Goal: Use online tool/utility: Use online tool/utility

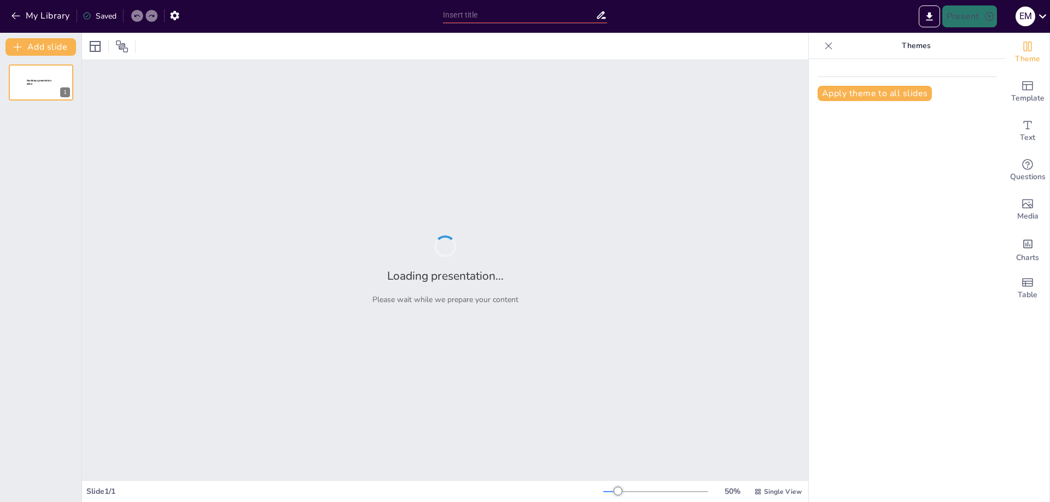
type input "Русские народные промыслы"
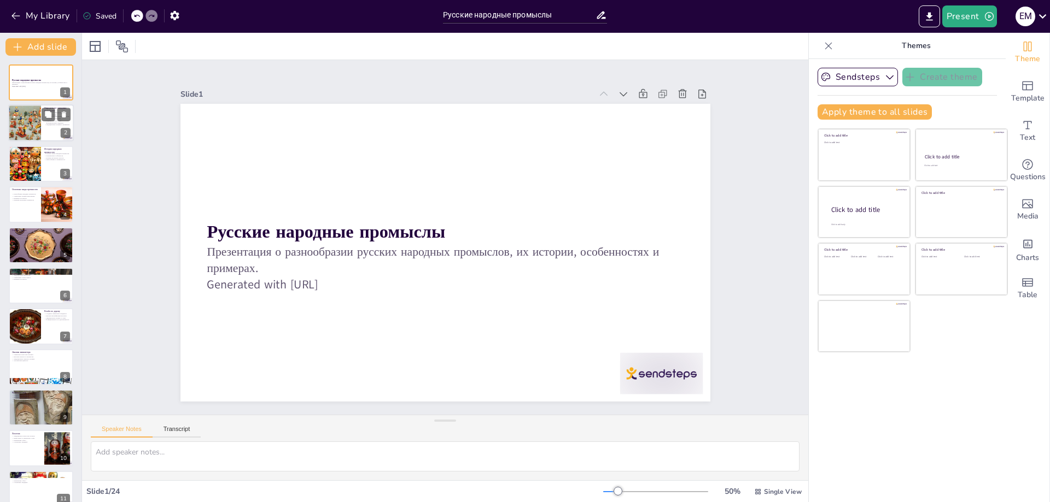
click at [32, 119] on div at bounding box center [24, 123] width 49 height 37
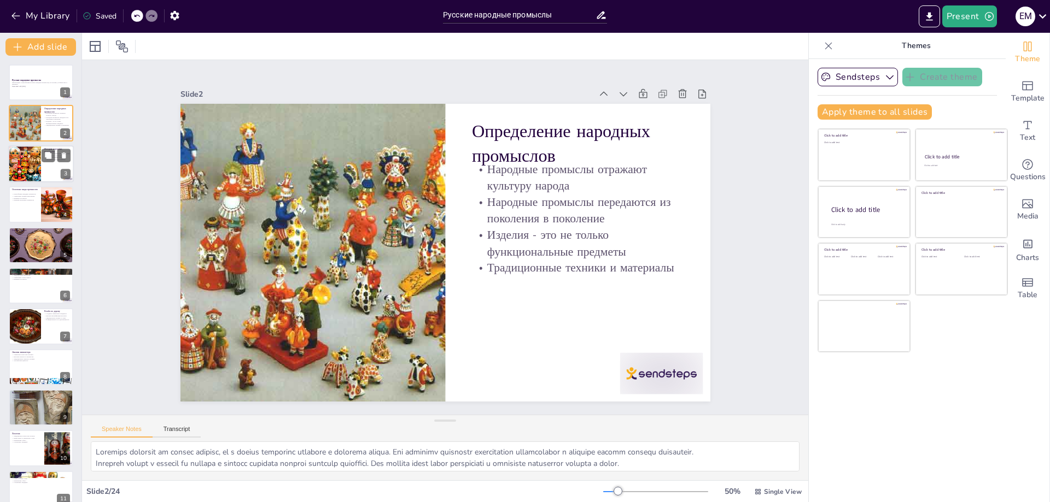
click at [25, 160] on div at bounding box center [25, 163] width 56 height 37
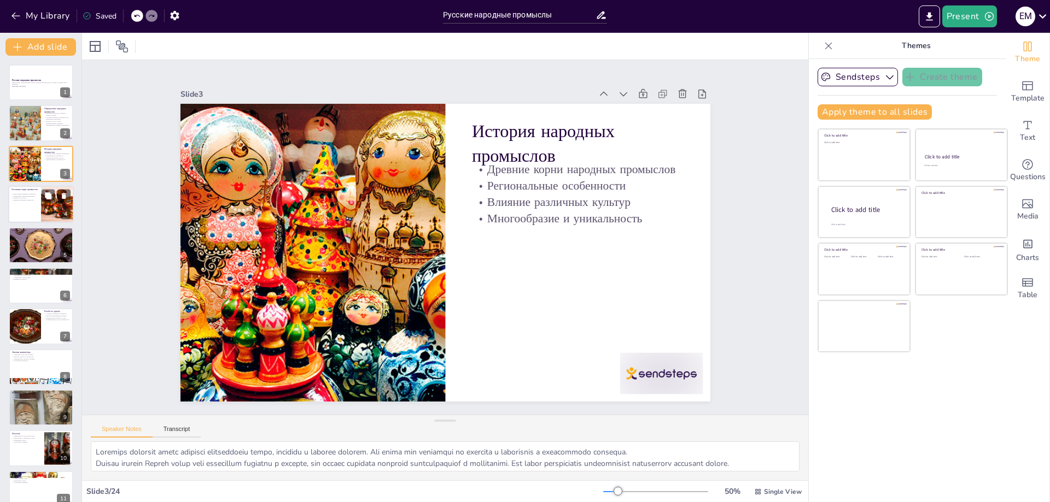
click at [33, 209] on div at bounding box center [41, 204] width 66 height 37
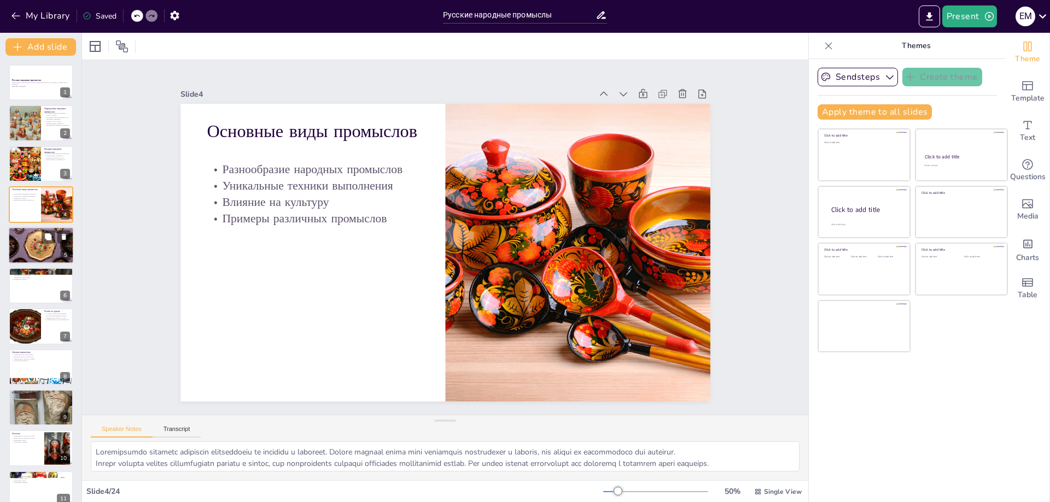
click at [30, 251] on div at bounding box center [41, 246] width 66 height 44
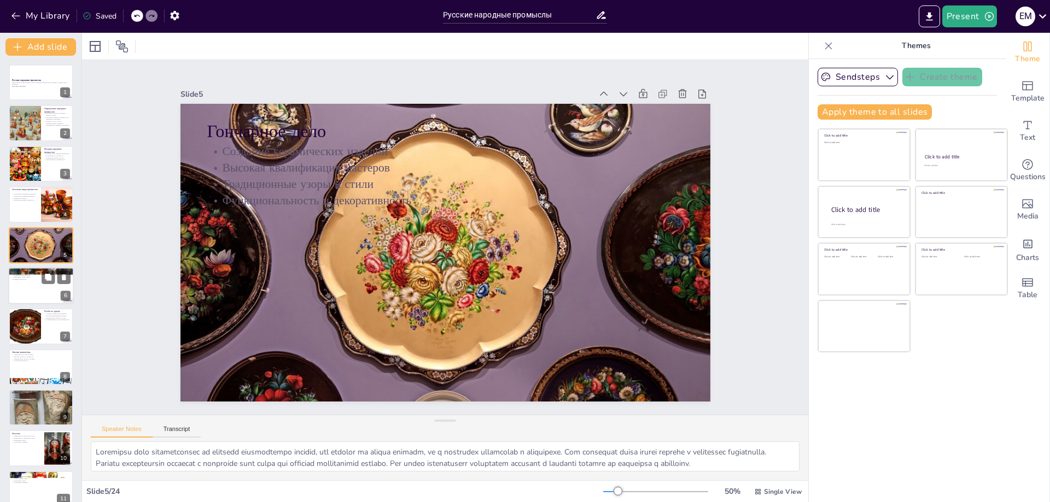
click at [28, 282] on div at bounding box center [41, 285] width 66 height 37
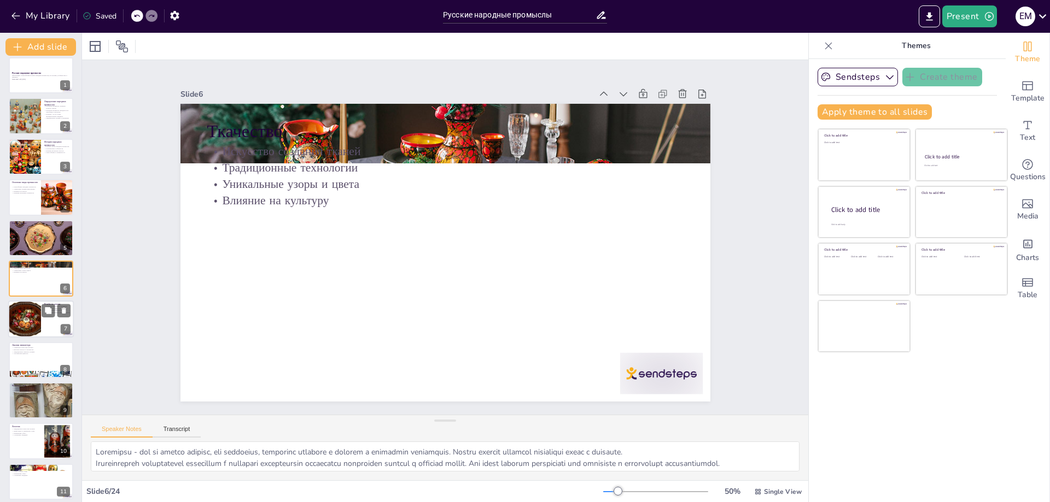
click at [28, 312] on div at bounding box center [25, 319] width 56 height 37
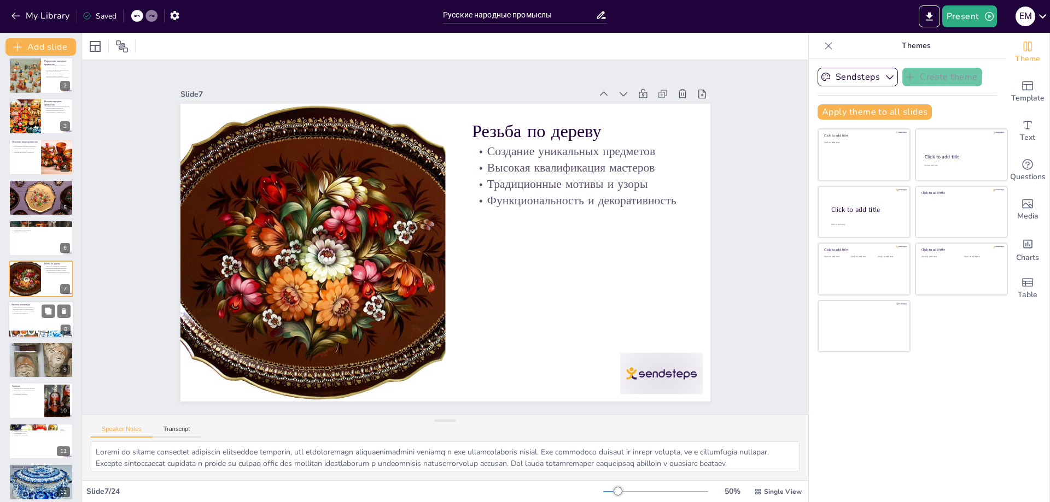
click at [31, 322] on div at bounding box center [41, 319] width 66 height 37
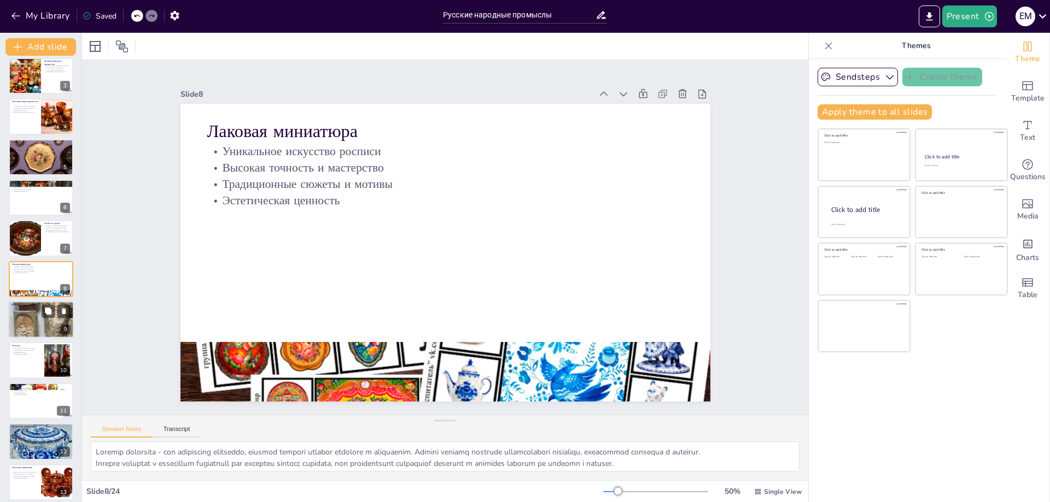
click at [31, 323] on div at bounding box center [41, 319] width 66 height 143
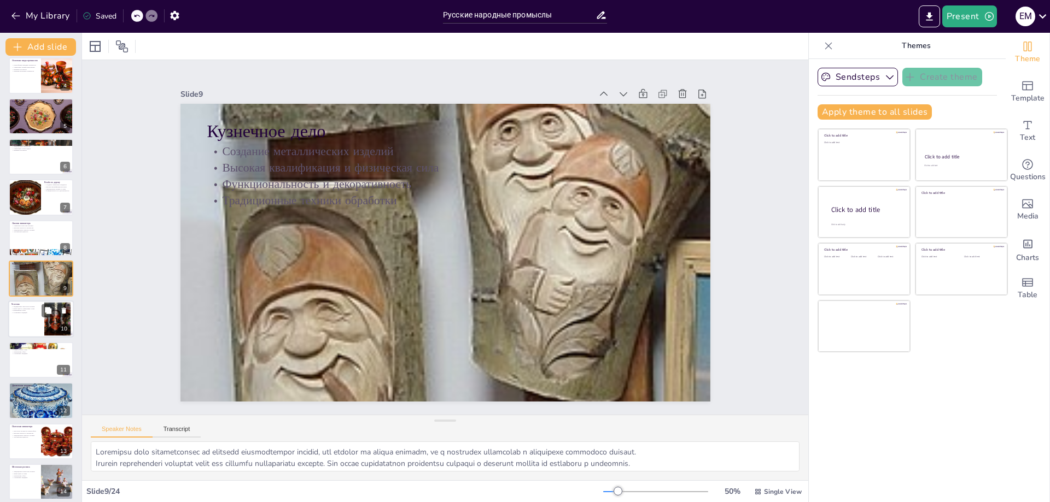
click at [26, 325] on div at bounding box center [41, 319] width 66 height 37
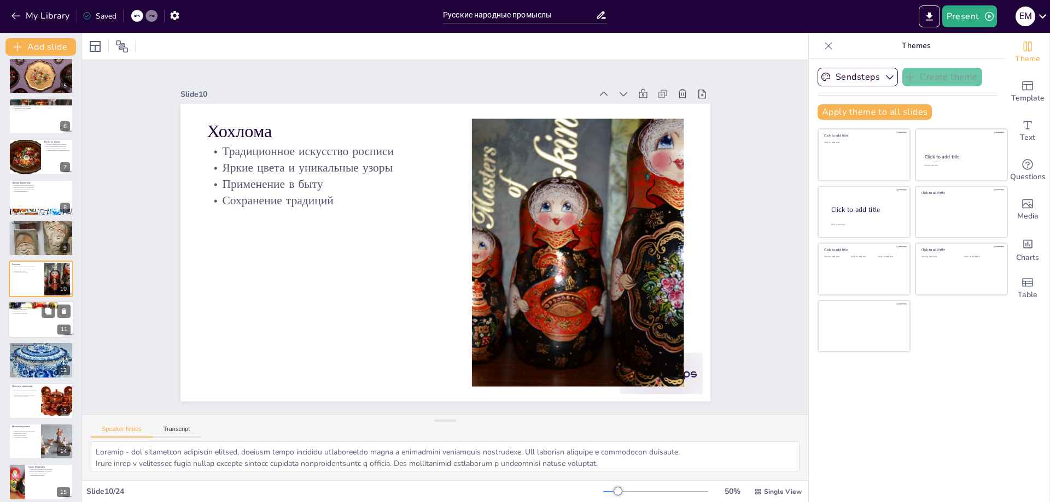
click at [26, 329] on div at bounding box center [41, 319] width 66 height 37
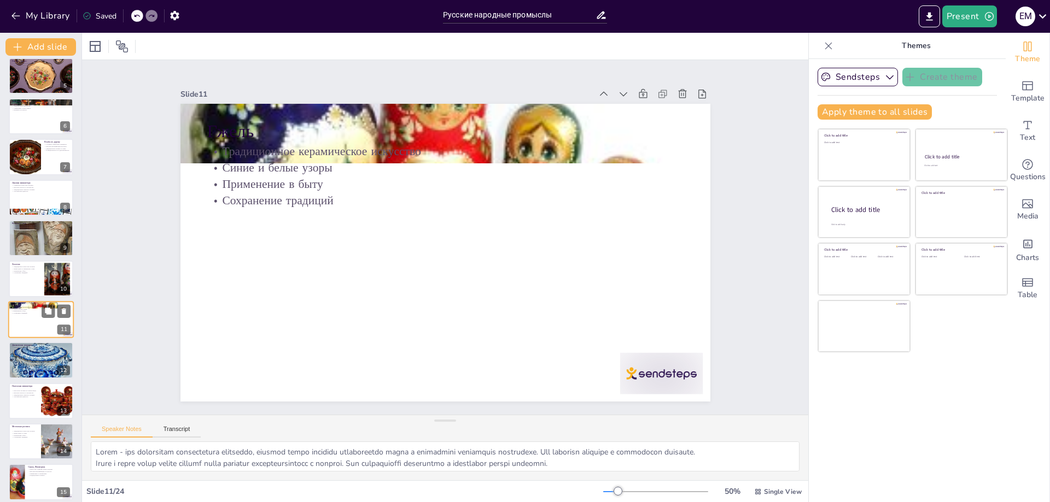
scroll to position [210, 0]
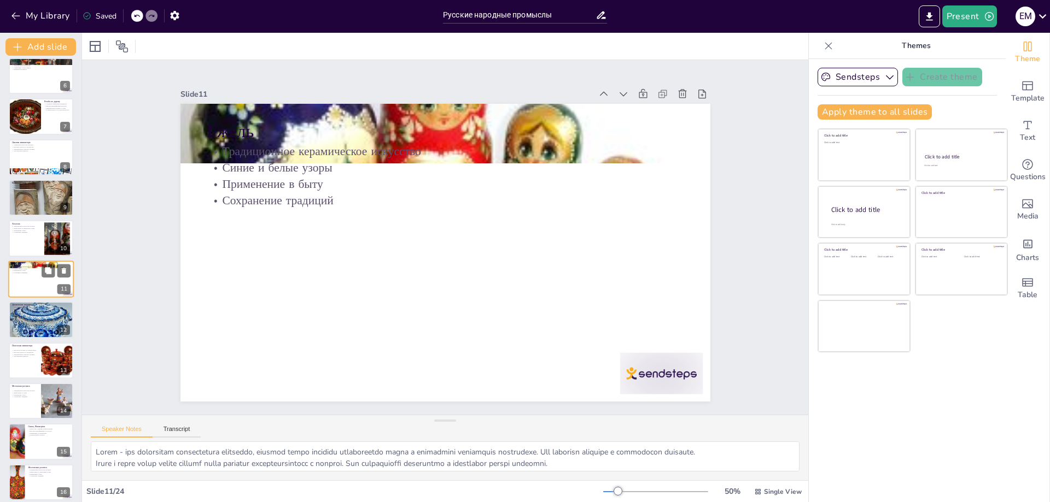
click at [26, 329] on div at bounding box center [41, 320] width 65 height 52
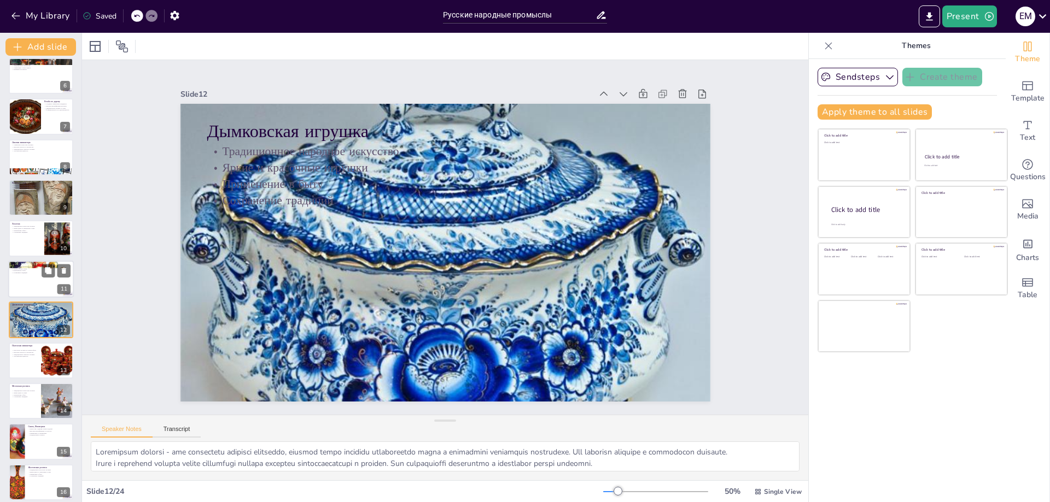
scroll to position [251, 0]
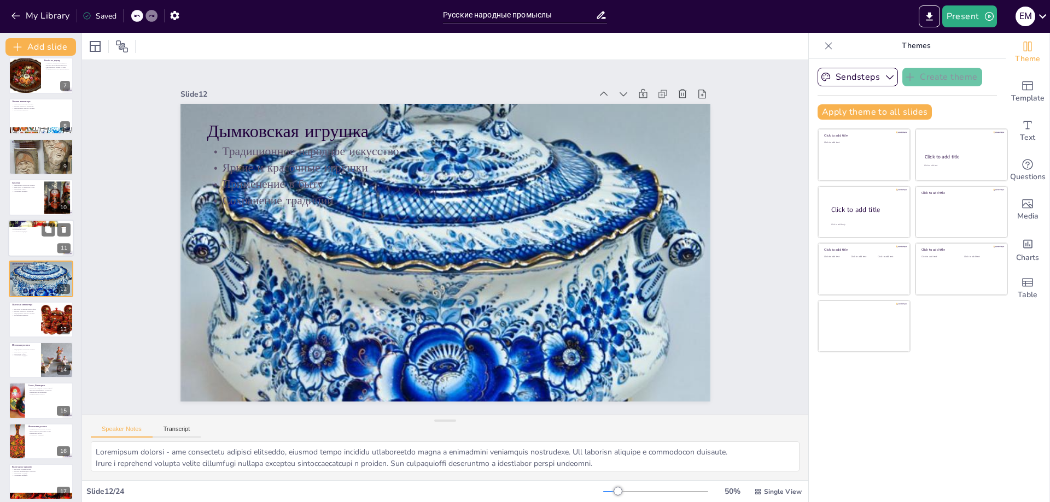
click at [26, 329] on div at bounding box center [41, 320] width 65 height 36
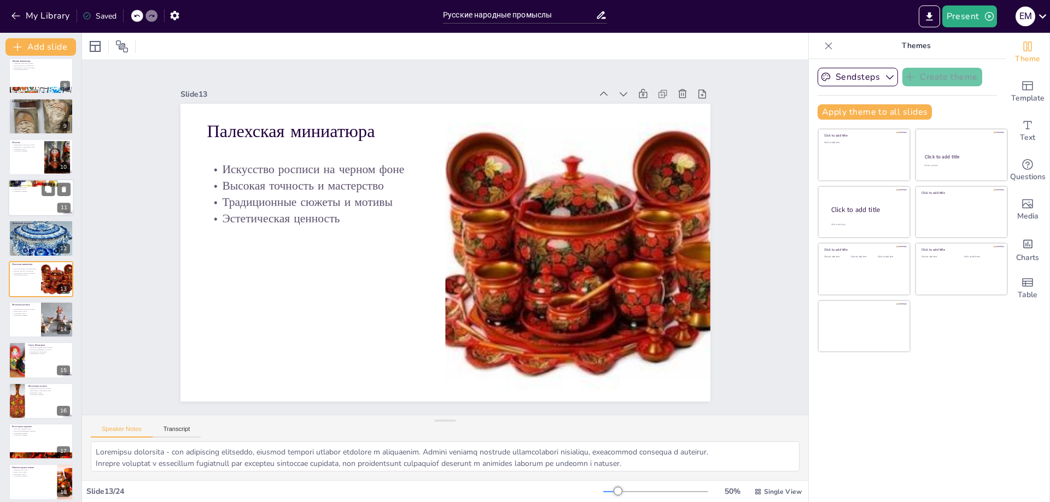
click at [26, 329] on div at bounding box center [41, 320] width 65 height 36
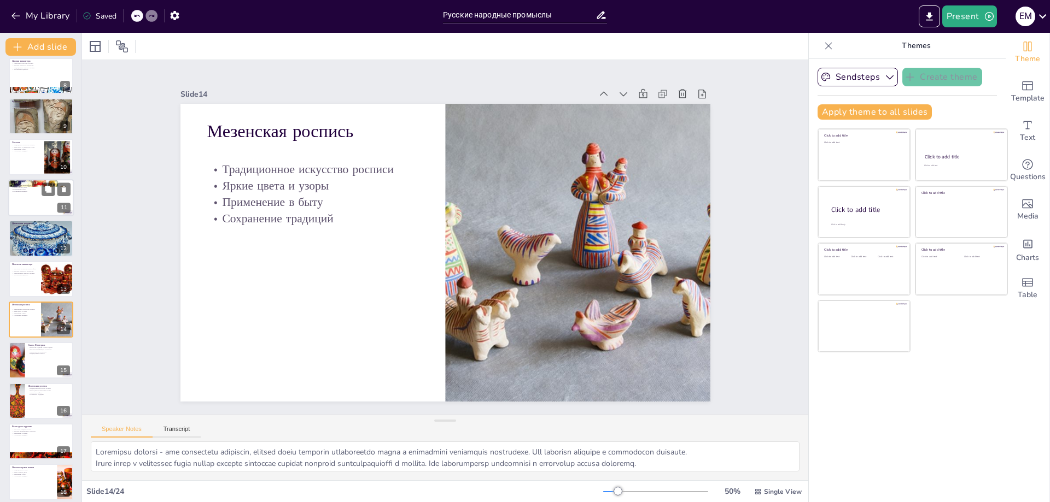
scroll to position [332, 0]
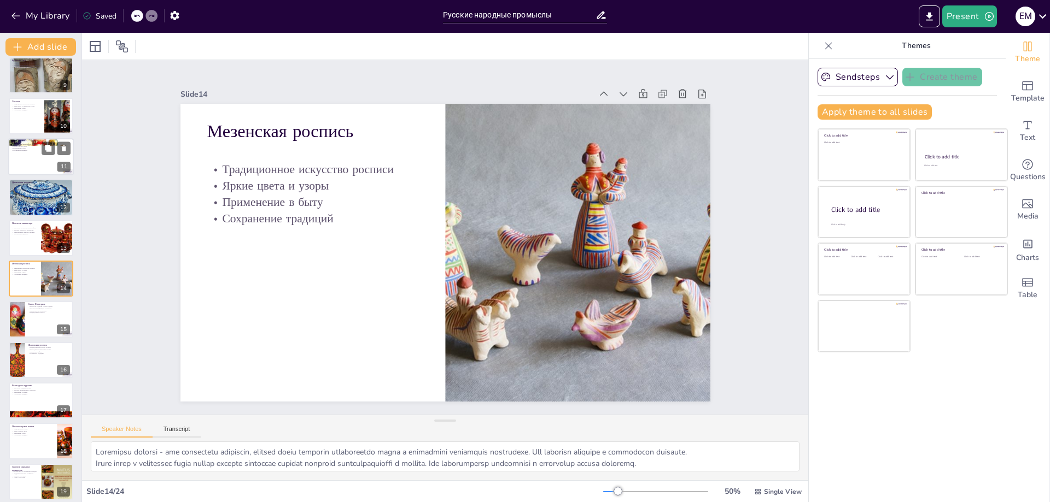
click at [26, 329] on div at bounding box center [41, 319] width 65 height 36
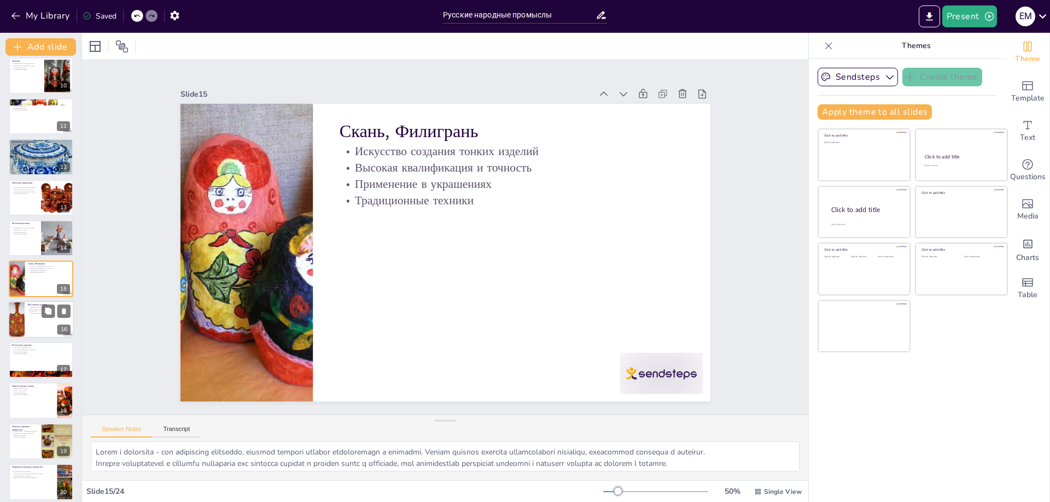
click at [24, 320] on div at bounding box center [16, 319] width 31 height 37
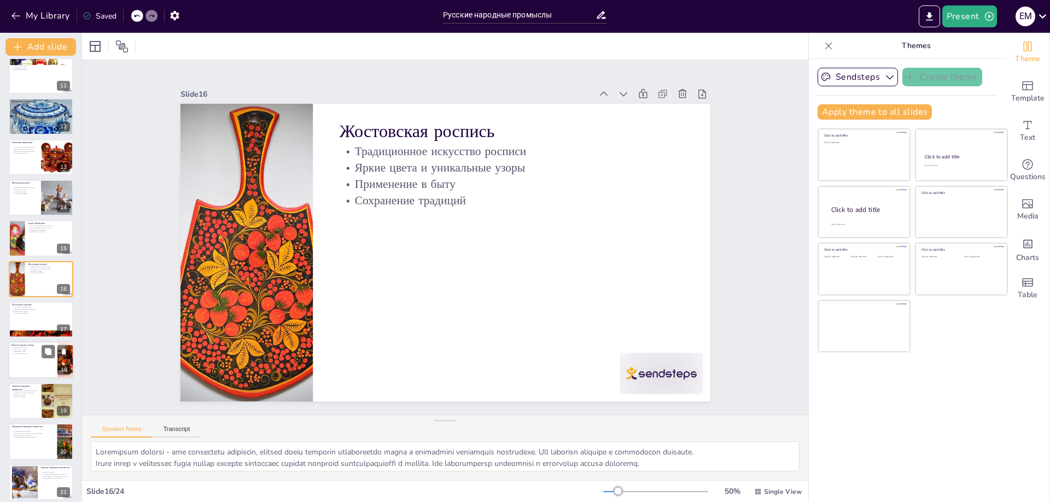
click at [23, 360] on div at bounding box center [41, 360] width 66 height 37
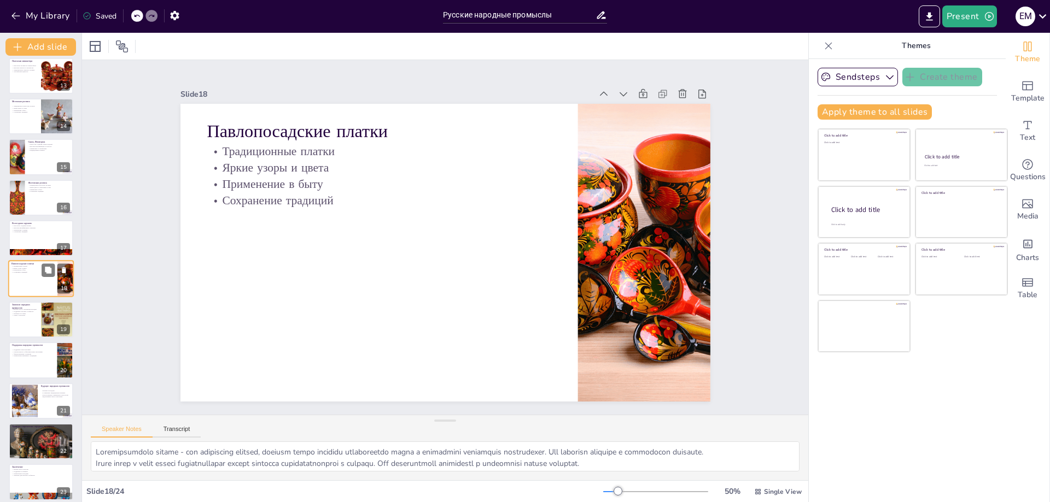
scroll to position [542, 0]
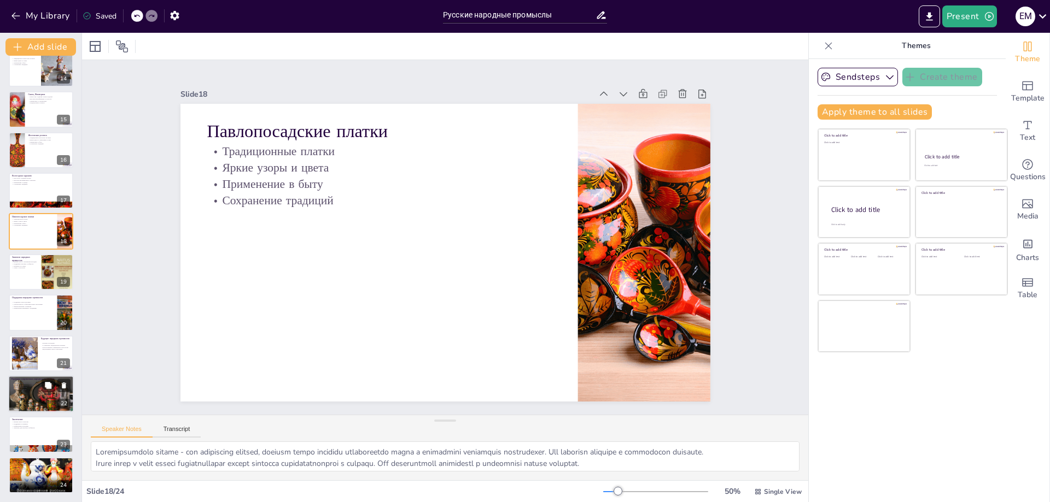
click at [34, 389] on p "Уникальные изделия" at bounding box center [40, 390] width 59 height 2
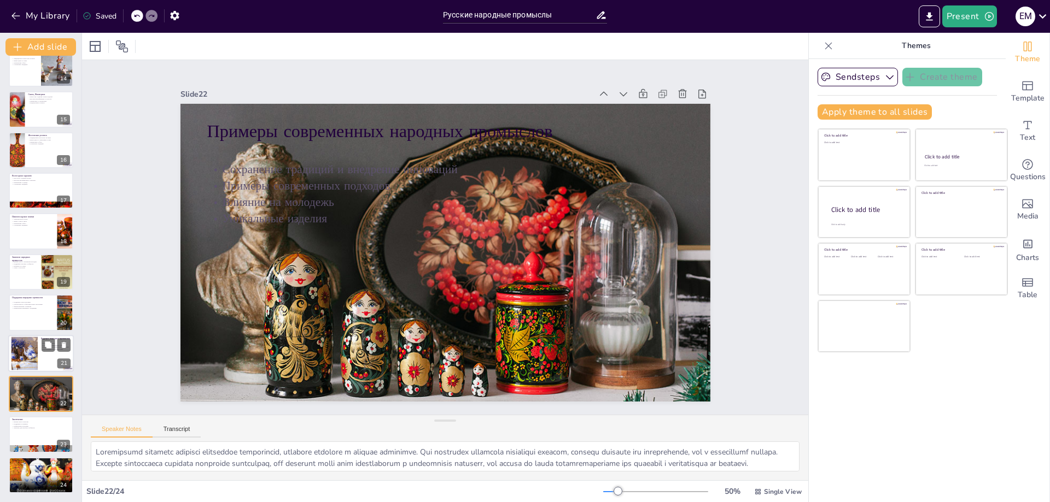
click at [31, 361] on div at bounding box center [24, 353] width 43 height 33
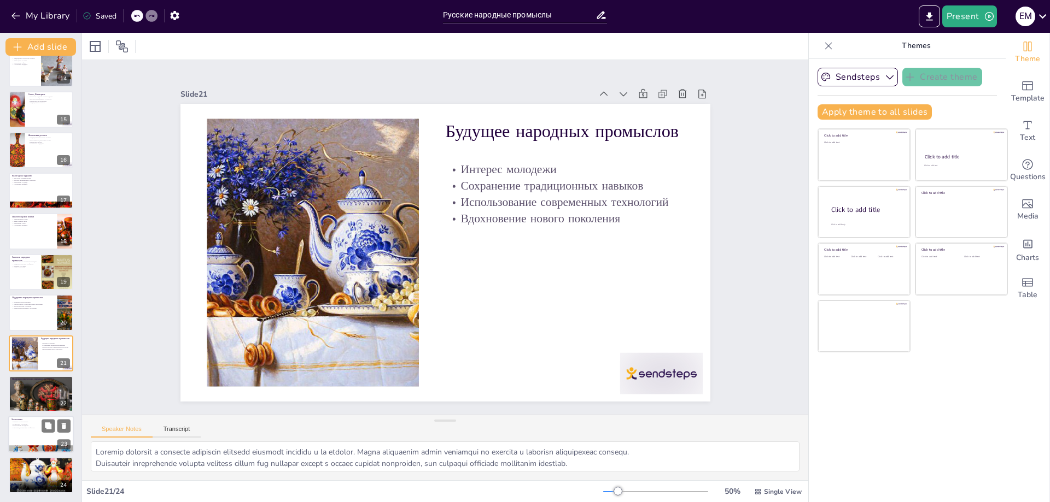
click at [31, 448] on div at bounding box center [41, 450] width 66 height 44
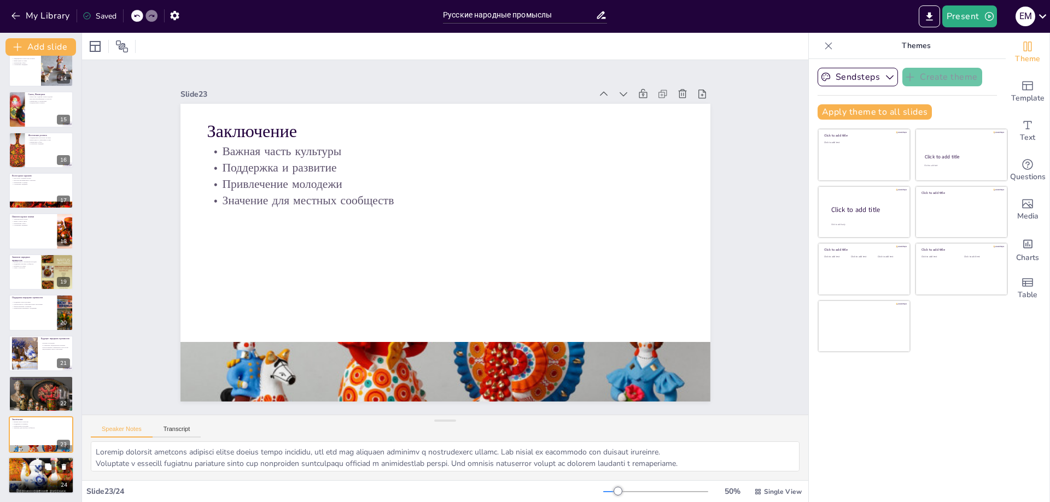
click at [33, 476] on div at bounding box center [41, 476] width 66 height 48
type textarea "Открытое обсуждение позволяет участникам задать вопросы и поделиться своими мыс…"
